Goal: Task Accomplishment & Management: Use online tool/utility

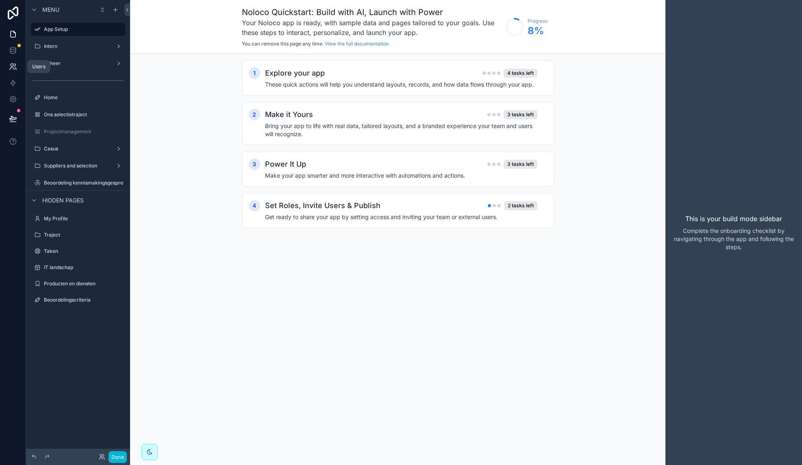
click at [19, 67] on link at bounding box center [13, 67] width 26 height 16
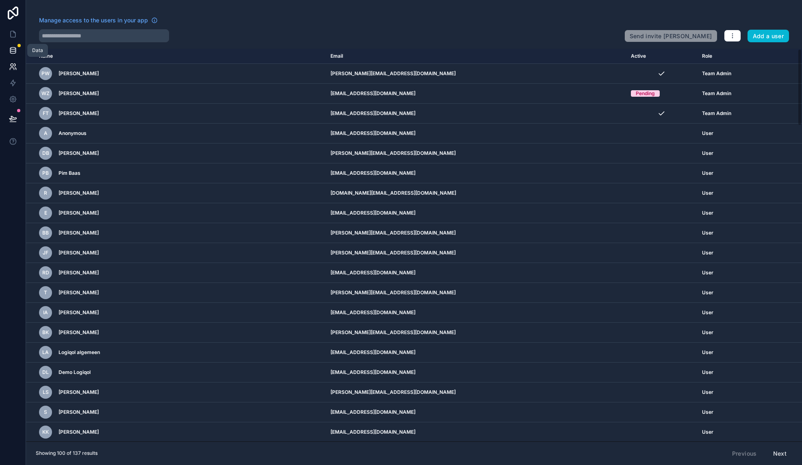
click at [14, 51] on icon at bounding box center [12, 49] width 5 height 3
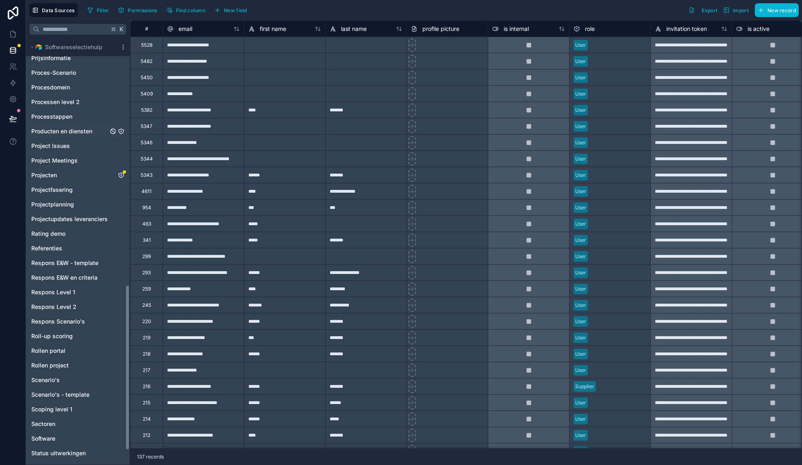
scroll to position [629, 0]
click at [55, 177] on span "Projecten" at bounding box center [44, 178] width 26 height 8
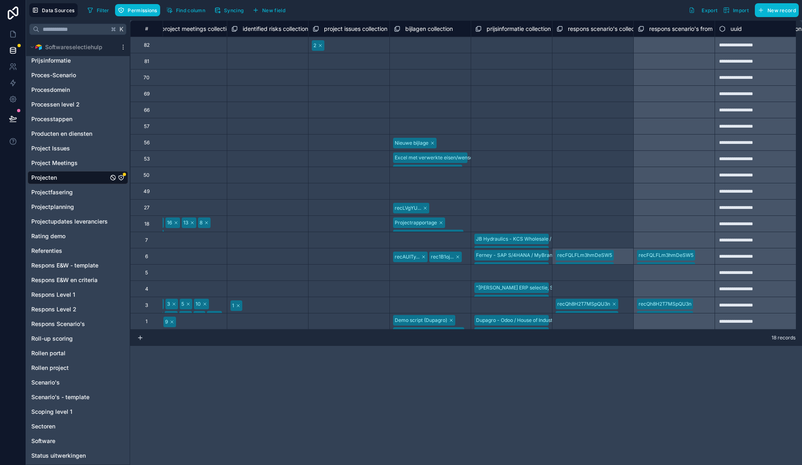
click at [664, 29] on span "respons scenario's from project (from scenario) collection" at bounding box center [725, 29] width 152 height 8
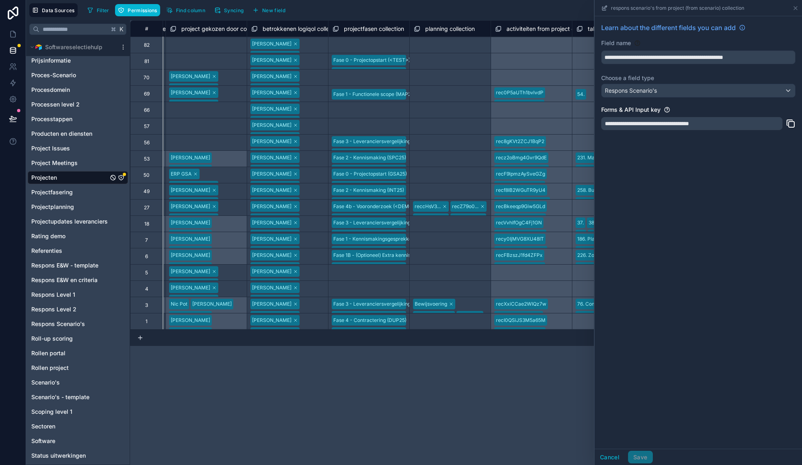
scroll to position [0, 3897]
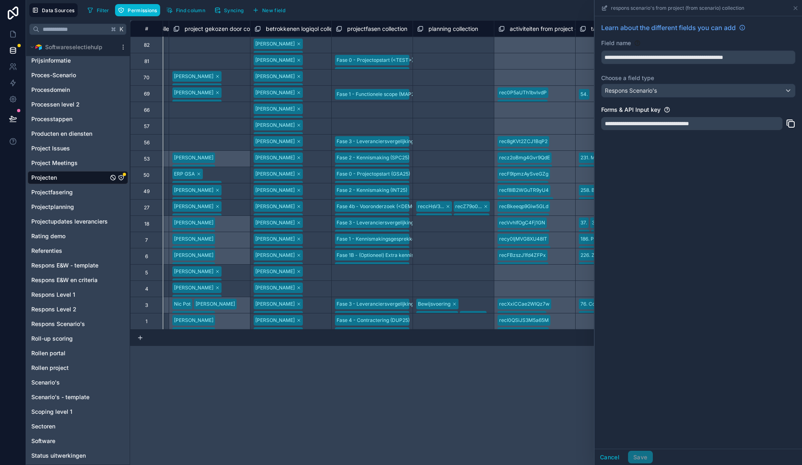
click at [298, 29] on span "betrokkenen logiqol collection" at bounding box center [306, 29] width 80 height 8
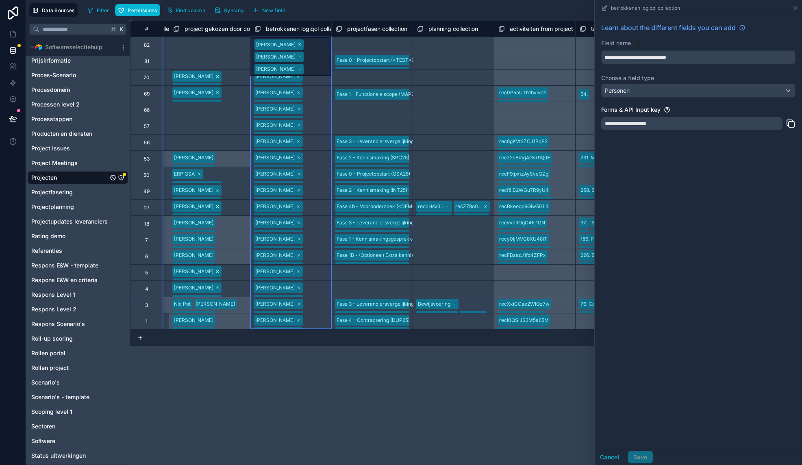
click at [662, 126] on div "**********" at bounding box center [691, 123] width 181 height 13
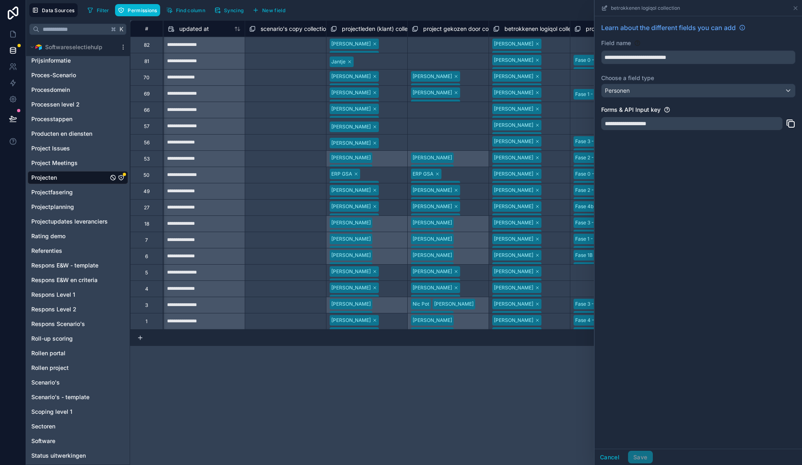
scroll to position [0, 3647]
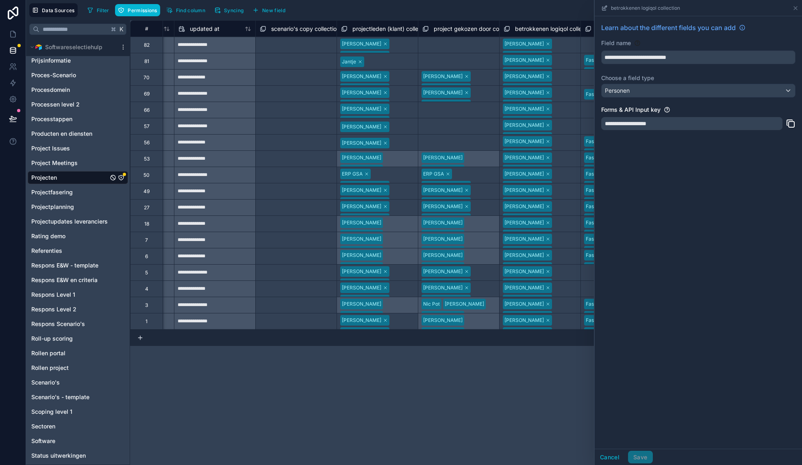
click at [381, 26] on span "projectleden (klant) collection" at bounding box center [391, 29] width 79 height 8
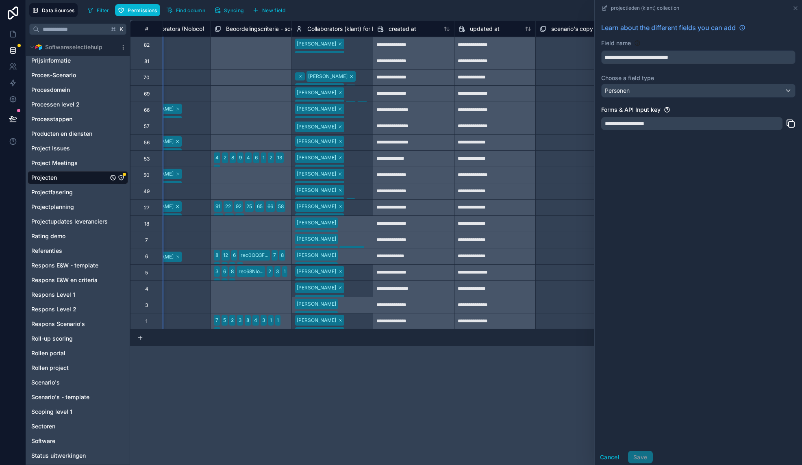
scroll to position [0, 3363]
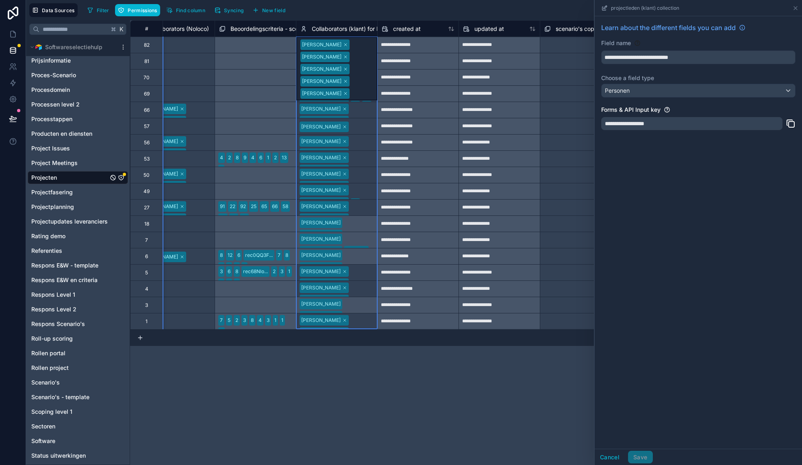
click at [334, 29] on span "Collaborators (klant) for Noloco" at bounding box center [353, 29] width 83 height 8
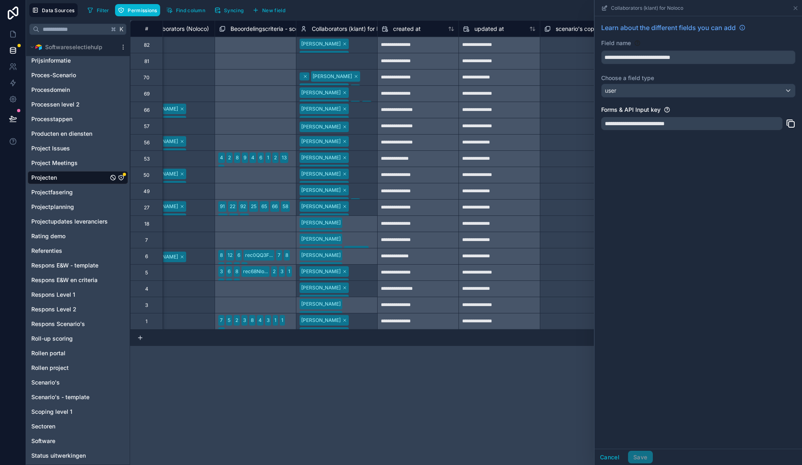
click at [454, 18] on div "Data Sources Filter Permissions Find column Syncing New field Export Import New…" at bounding box center [414, 10] width 776 height 20
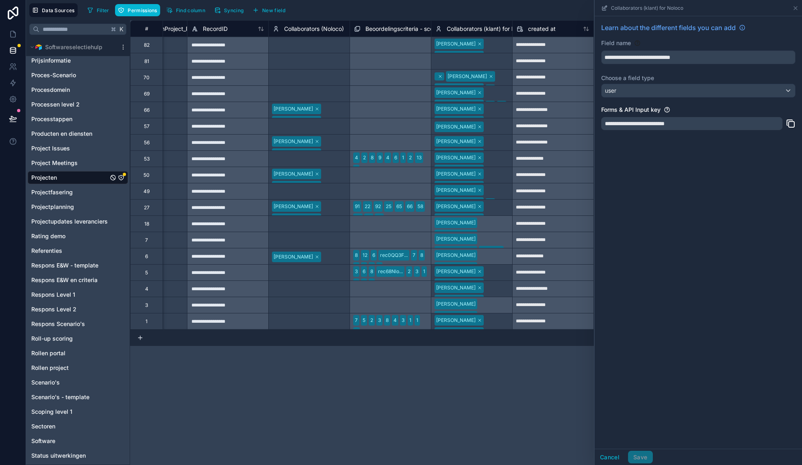
scroll to position [0, 3225]
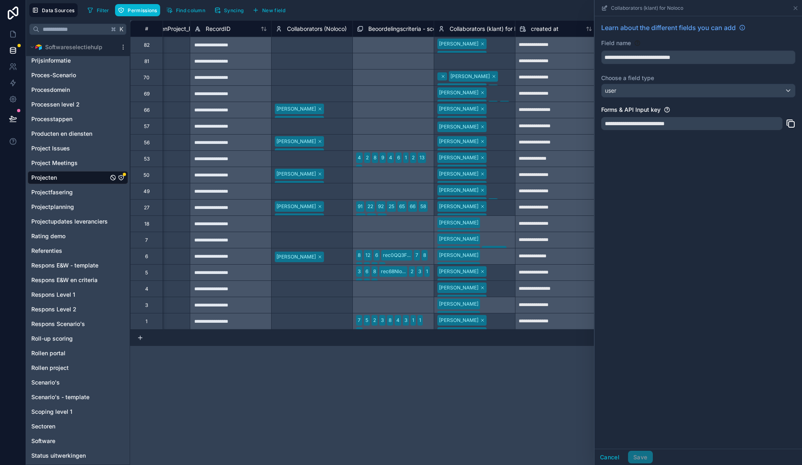
click at [303, 27] on span "Collaborators (Noloco)" at bounding box center [317, 29] width 60 height 8
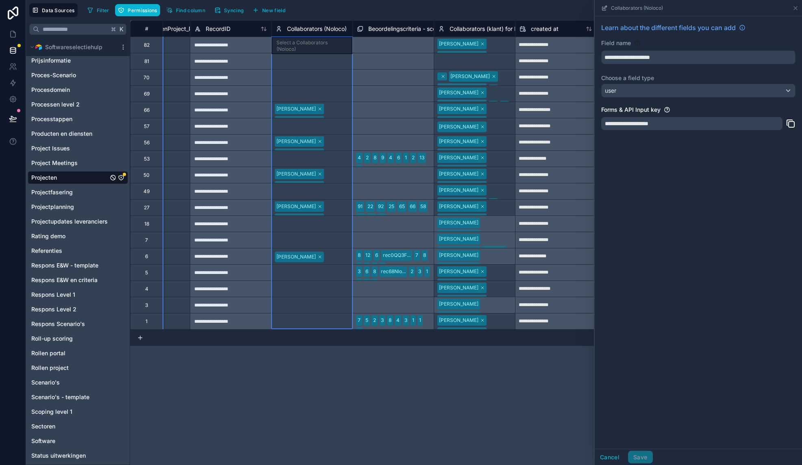
click at [320, 83] on div "Select a Collaborators (Noloco)" at bounding box center [312, 78] width 81 height 16
click at [324, 28] on span "Collaborators (Noloco)" at bounding box center [317, 29] width 60 height 8
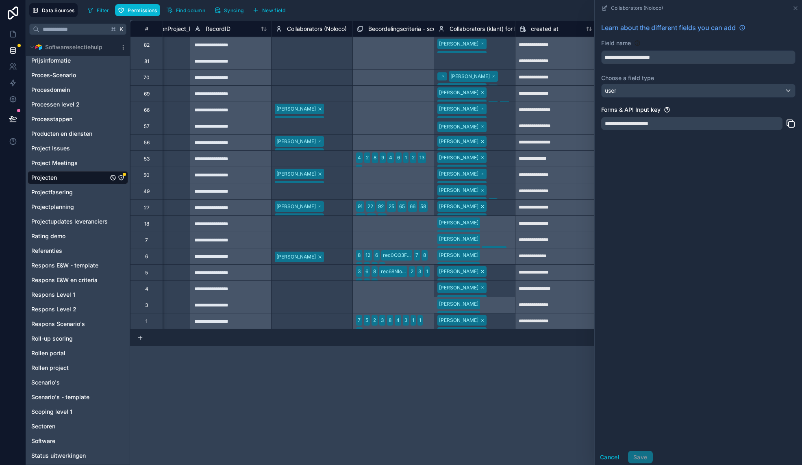
click at [385, 7] on div "Filter Permissions Find column Syncing New field Export Import New record" at bounding box center [441, 10] width 715 height 14
click at [262, 11] on button "New field" at bounding box center [269, 10] width 39 height 12
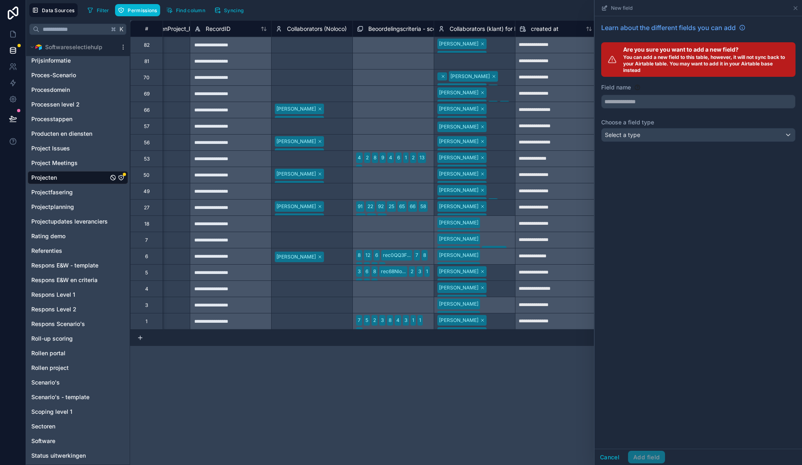
click at [635, 134] on span "Select a type" at bounding box center [622, 134] width 35 height 7
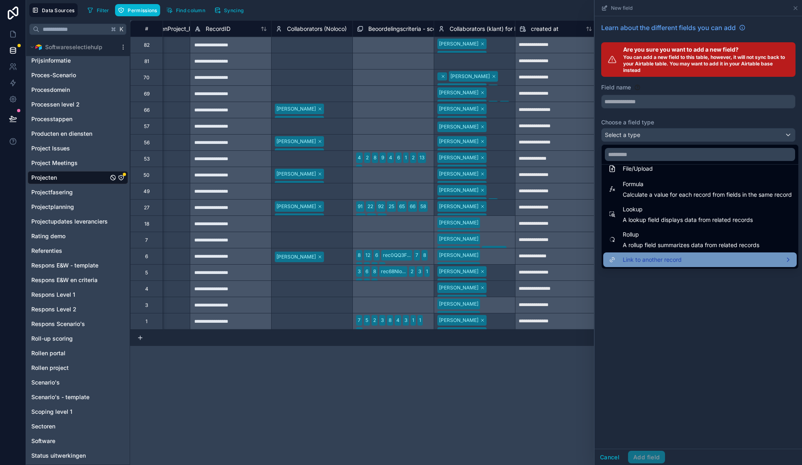
scroll to position [211, 0]
click at [634, 261] on span "Link to another record" at bounding box center [652, 260] width 59 height 10
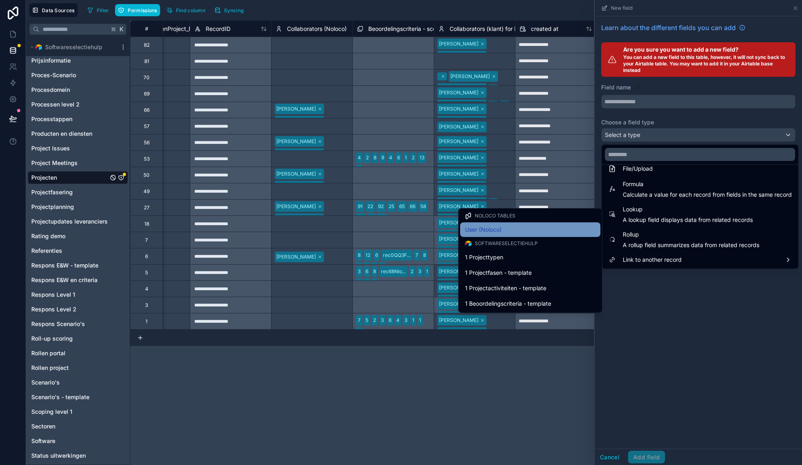
click at [548, 231] on div "User (Noloco)" at bounding box center [530, 230] width 130 height 10
type input "**********"
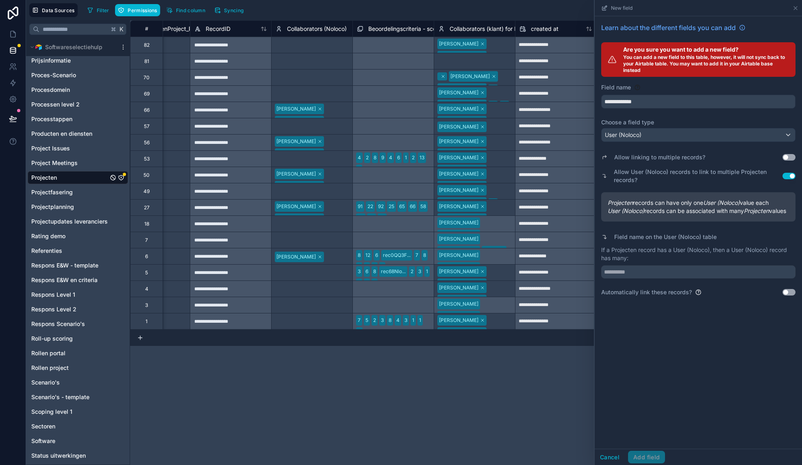
click at [790, 157] on button "Use setting" at bounding box center [789, 157] width 13 height 7
click at [787, 158] on button "Use setting" at bounding box center [789, 157] width 13 height 7
click at [634, 101] on input "**********" at bounding box center [699, 101] width 194 height 13
click at [682, 100] on input "**********" at bounding box center [699, 101] width 194 height 13
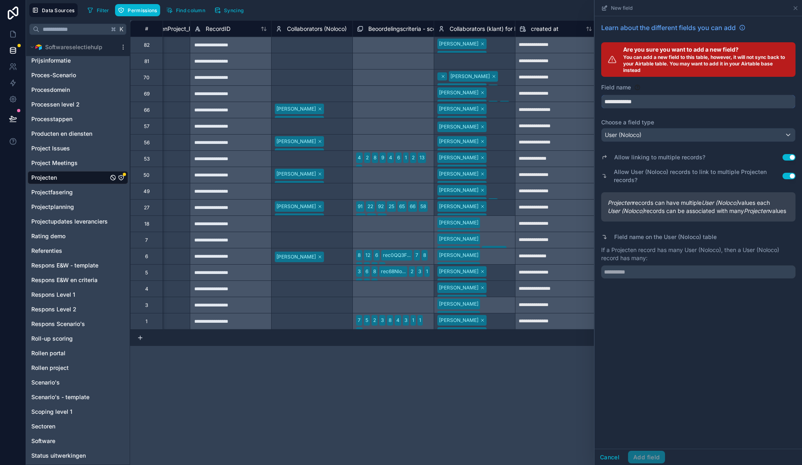
click at [615, 102] on input "**********" at bounding box center [699, 101] width 194 height 13
click at [648, 134] on div "User (Noloco)" at bounding box center [699, 134] width 194 height 13
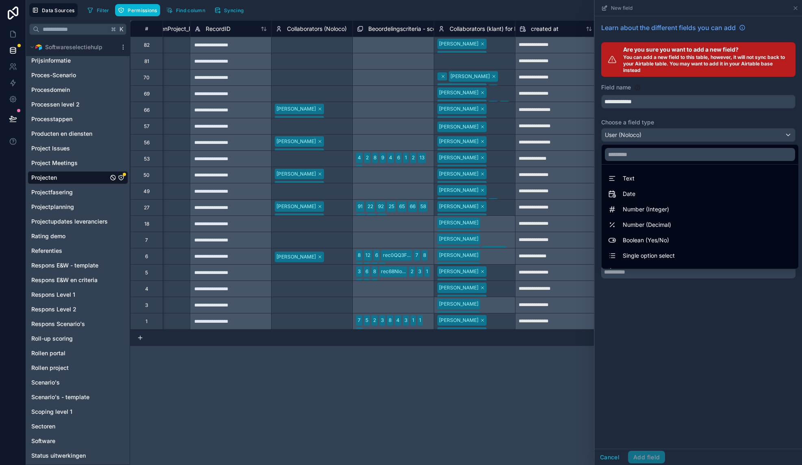
click at [648, 134] on div at bounding box center [698, 232] width 207 height 465
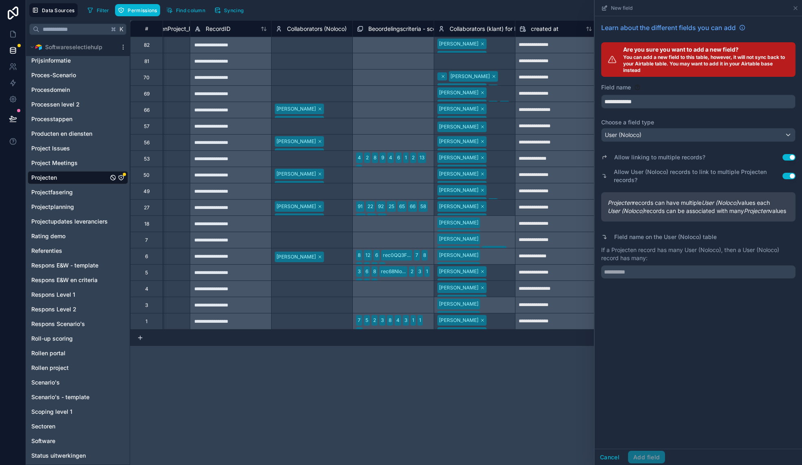
click at [651, 456] on div "Cancel Add field" at bounding box center [630, 457] width 70 height 13
click at [627, 278] on input "text" at bounding box center [698, 271] width 194 height 13
type input "**********"
click at [657, 461] on button "Add field" at bounding box center [646, 457] width 37 height 13
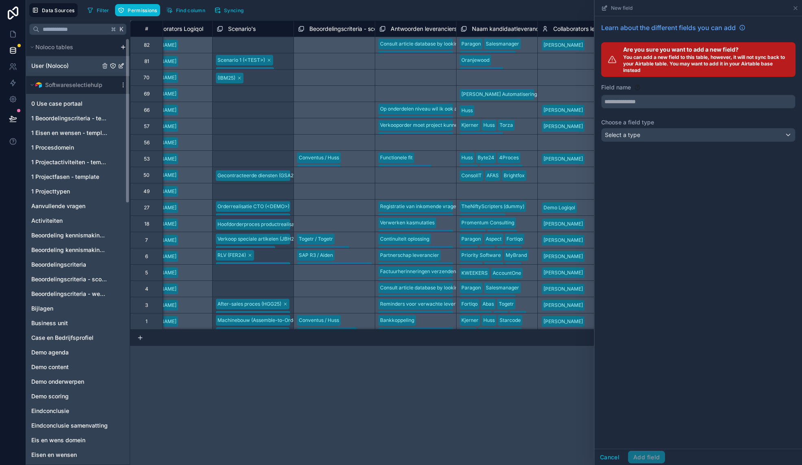
scroll to position [1, 0]
click at [57, 64] on span "User (Noloco)" at bounding box center [49, 65] width 37 height 8
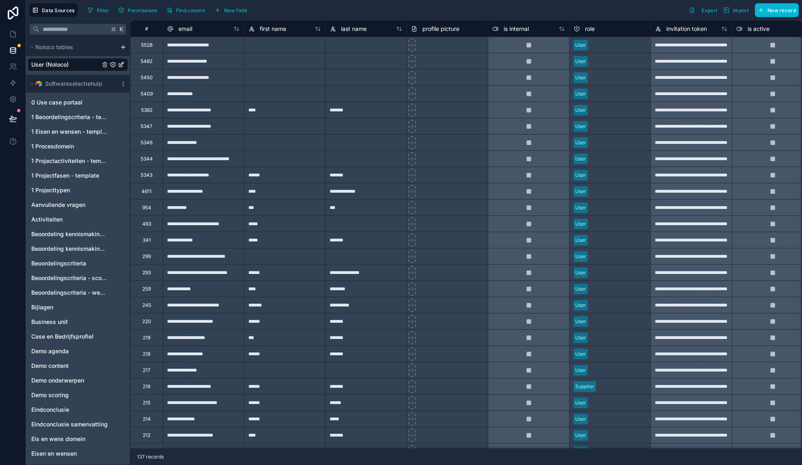
click at [600, 5] on div "Filter Permissions Find column New field Export Import New record" at bounding box center [441, 10] width 715 height 14
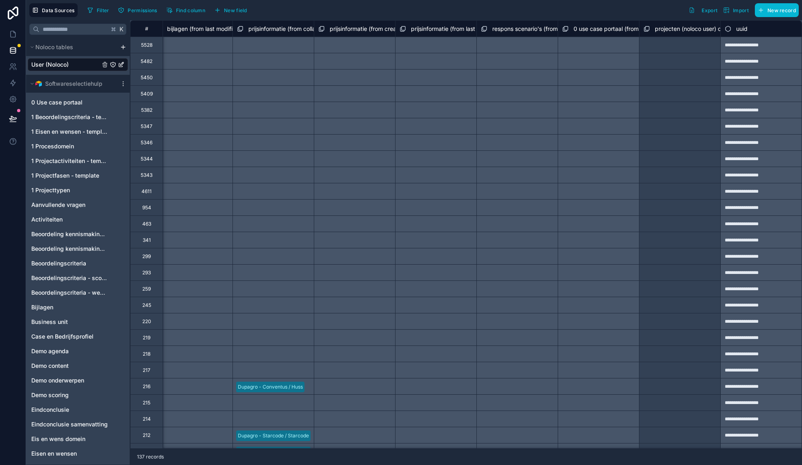
scroll to position [0, 10175]
click at [681, 82] on div "Select a projecten (noloco user) collection" at bounding box center [680, 78] width 73 height 13
click at [664, 43] on div "Select a projecten (noloco user) collection" at bounding box center [679, 45] width 71 height 13
click at [662, 45] on div "Select a projecten (noloco user) collection" at bounding box center [679, 45] width 71 height 13
click at [670, 50] on div "Select a projecten (noloco user) collection" at bounding box center [679, 45] width 71 height 13
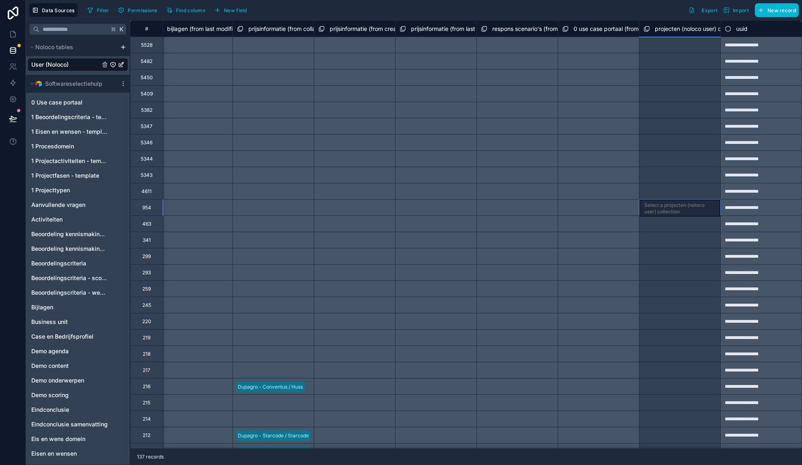
click at [698, 213] on div "Select a projecten (noloco user) collection" at bounding box center [679, 208] width 71 height 13
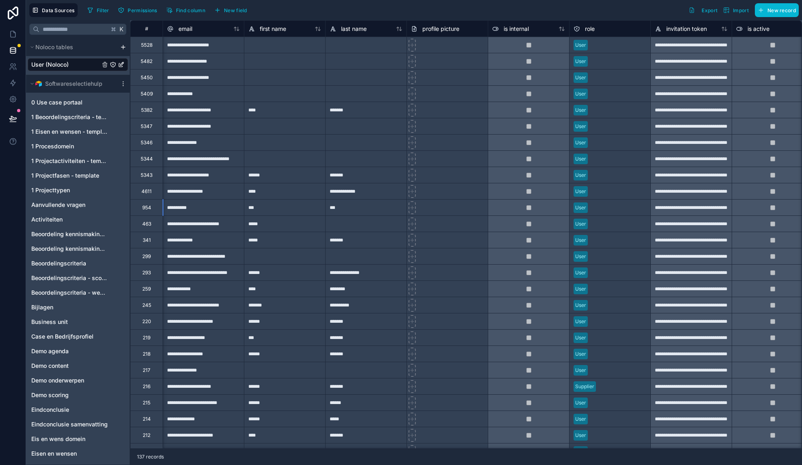
scroll to position [0, 0]
